Goal: Transaction & Acquisition: Purchase product/service

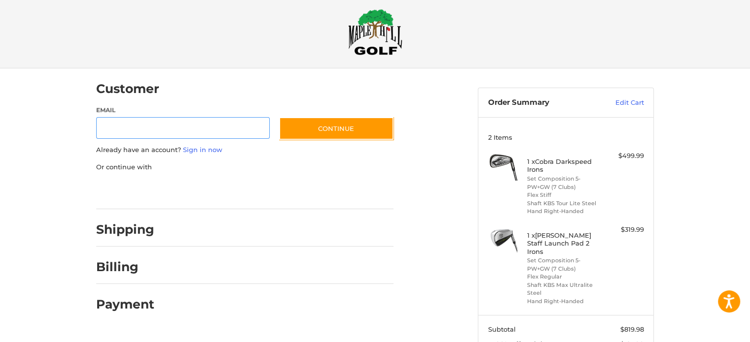
scroll to position [128, 0]
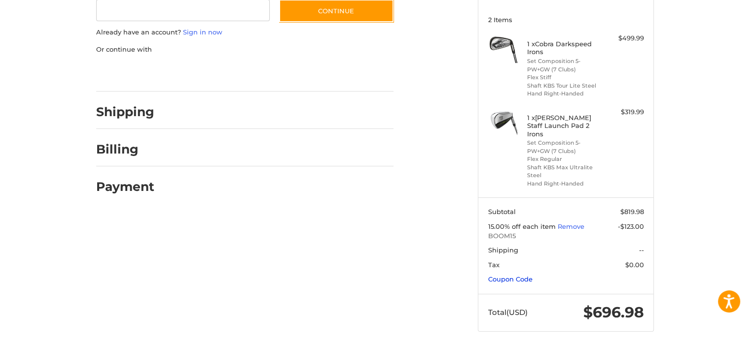
click at [500, 275] on link "Coupon Code" at bounding box center [510, 279] width 44 height 8
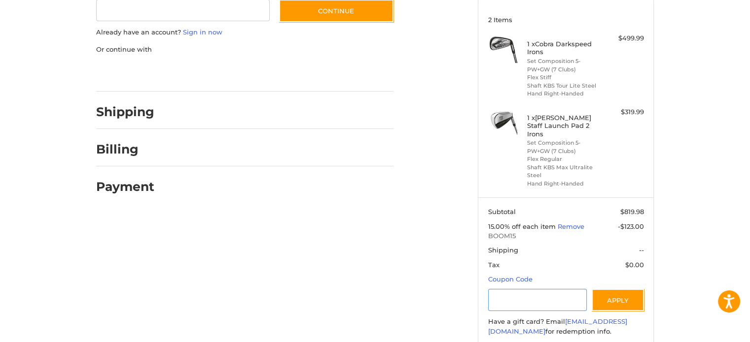
click at [508, 289] on input "Gift Certificate or Coupon Code" at bounding box center [537, 300] width 99 height 22
type input "*********"
click at [612, 290] on button "Apply" at bounding box center [617, 300] width 52 height 22
click at [686, 191] on div "Customer Guest Customer Email Subscribe to our newsletter. Continue Already hav…" at bounding box center [375, 177] width 750 height 452
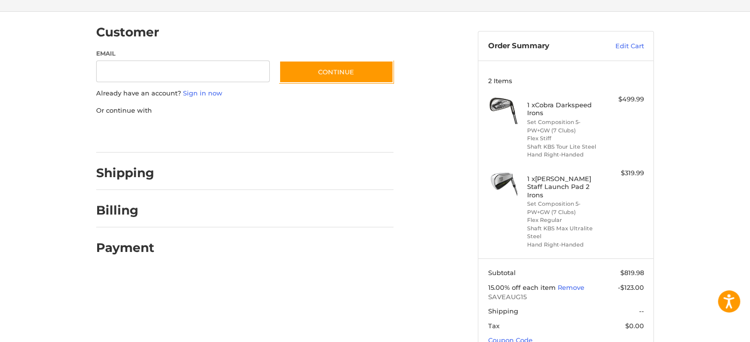
scroll to position [0, 0]
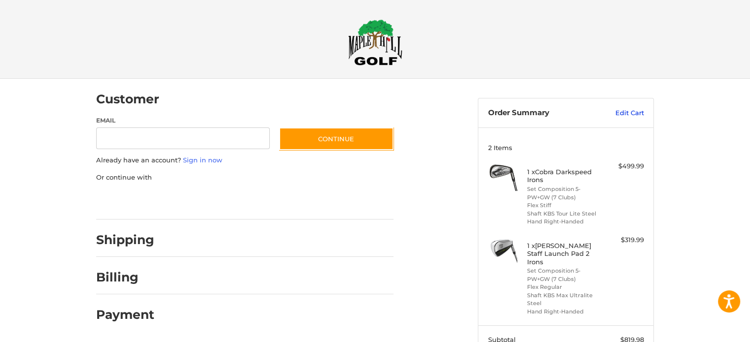
click at [620, 114] on link "Edit Cart" at bounding box center [619, 113] width 50 height 10
